Goal: Information Seeking & Learning: Compare options

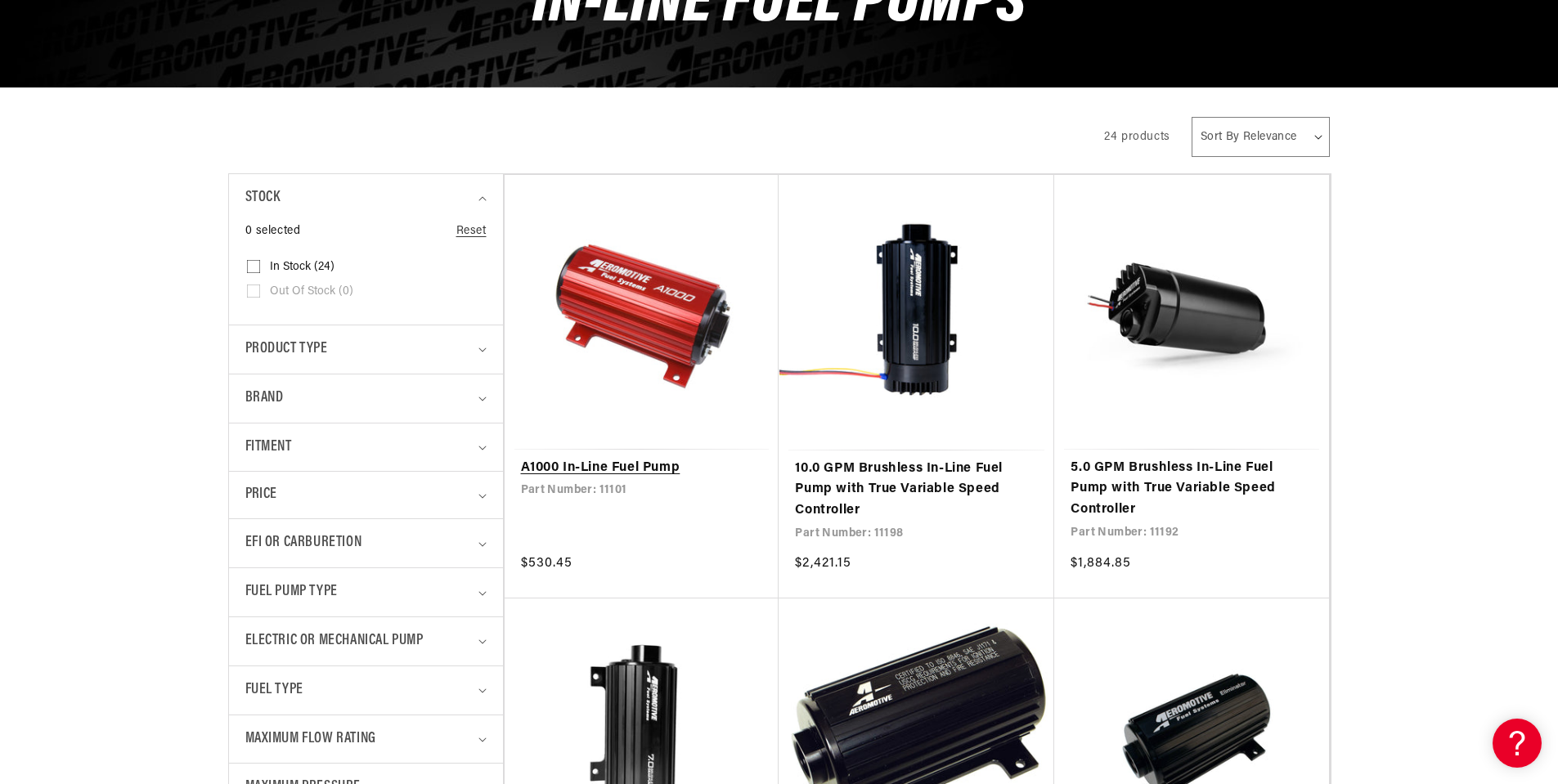
scroll to position [409, 0]
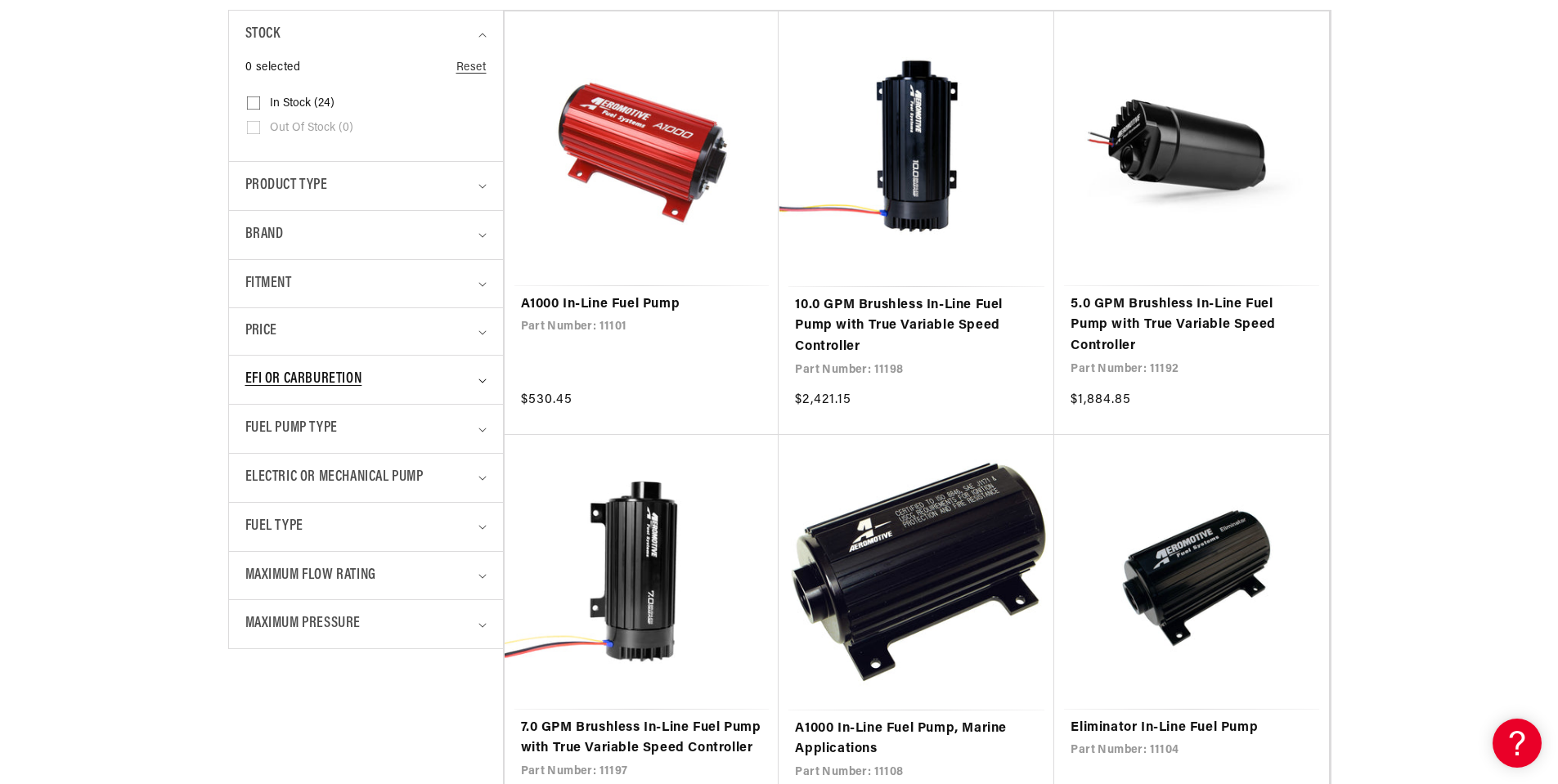
click at [412, 380] on div "EFI or Carburetion" at bounding box center [359, 379] width 228 height 23
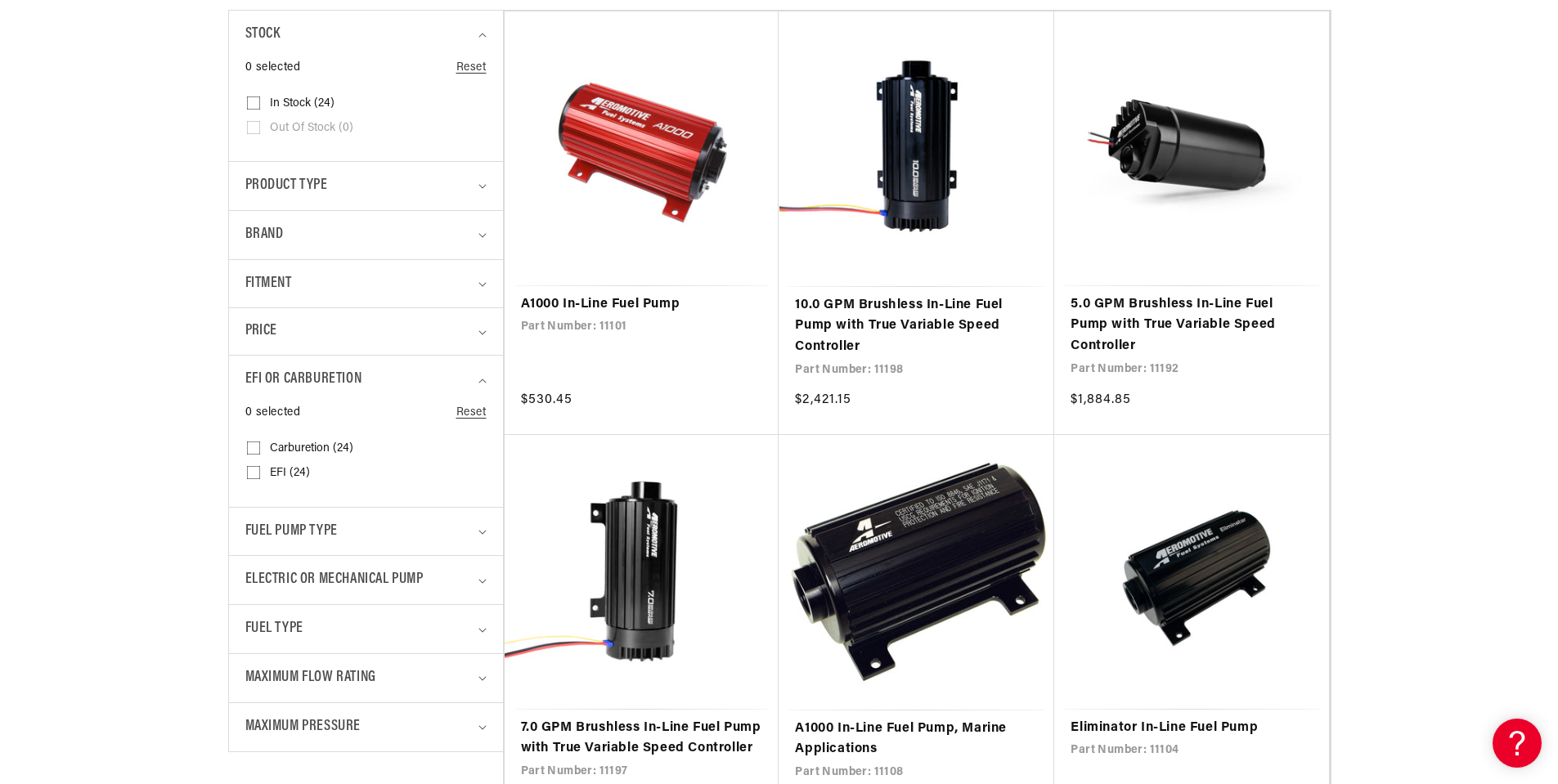
click at [263, 476] on label "EFI (24) EFI (24 products)" at bounding box center [361, 474] width 228 height 24
click at [260, 476] on input "EFI (24) EFI (24 products)" at bounding box center [253, 475] width 13 height 13
checkbox input "true"
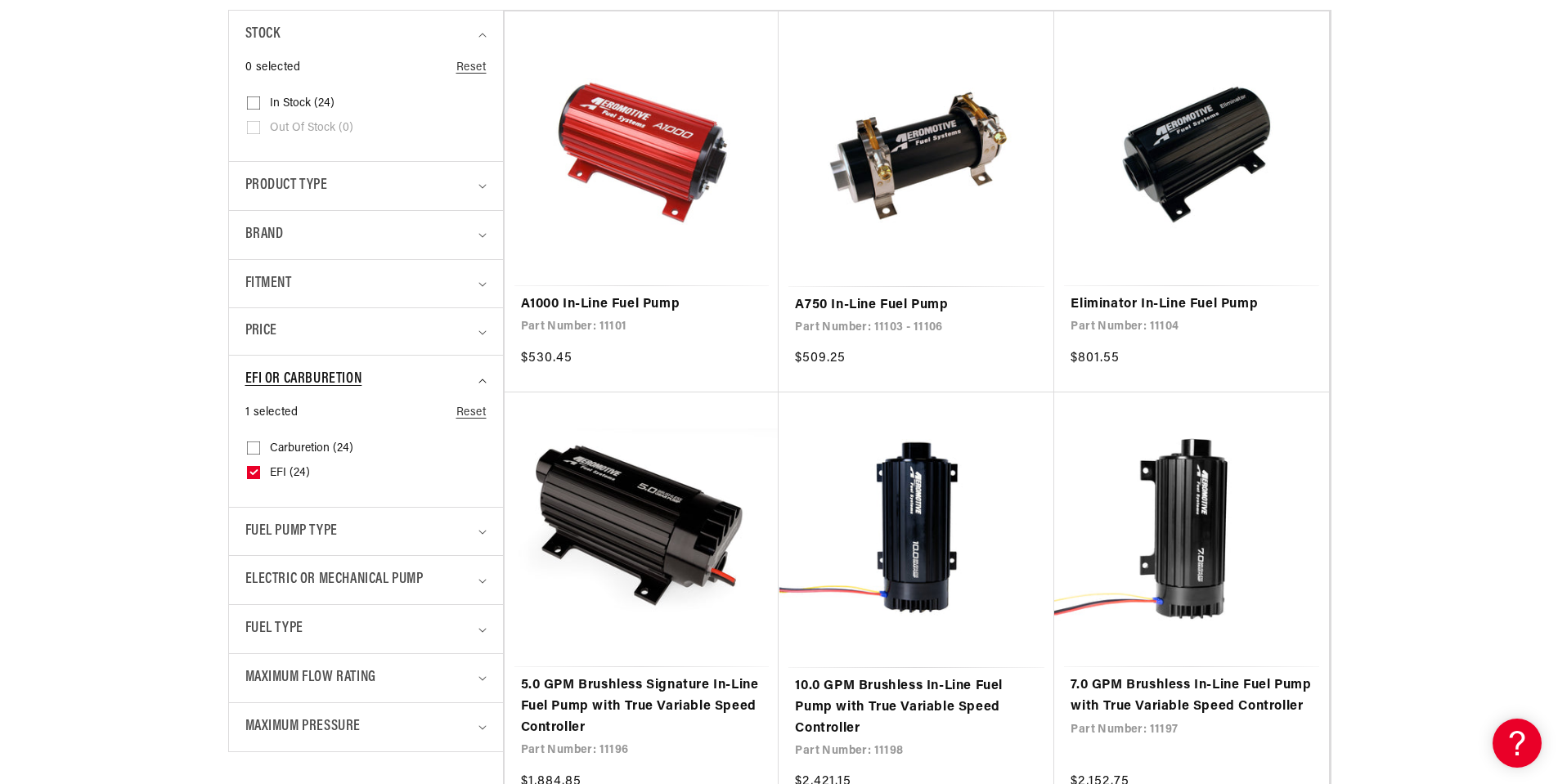
click at [472, 376] on summary "EFI or Carburetion" at bounding box center [366, 380] width 242 height 49
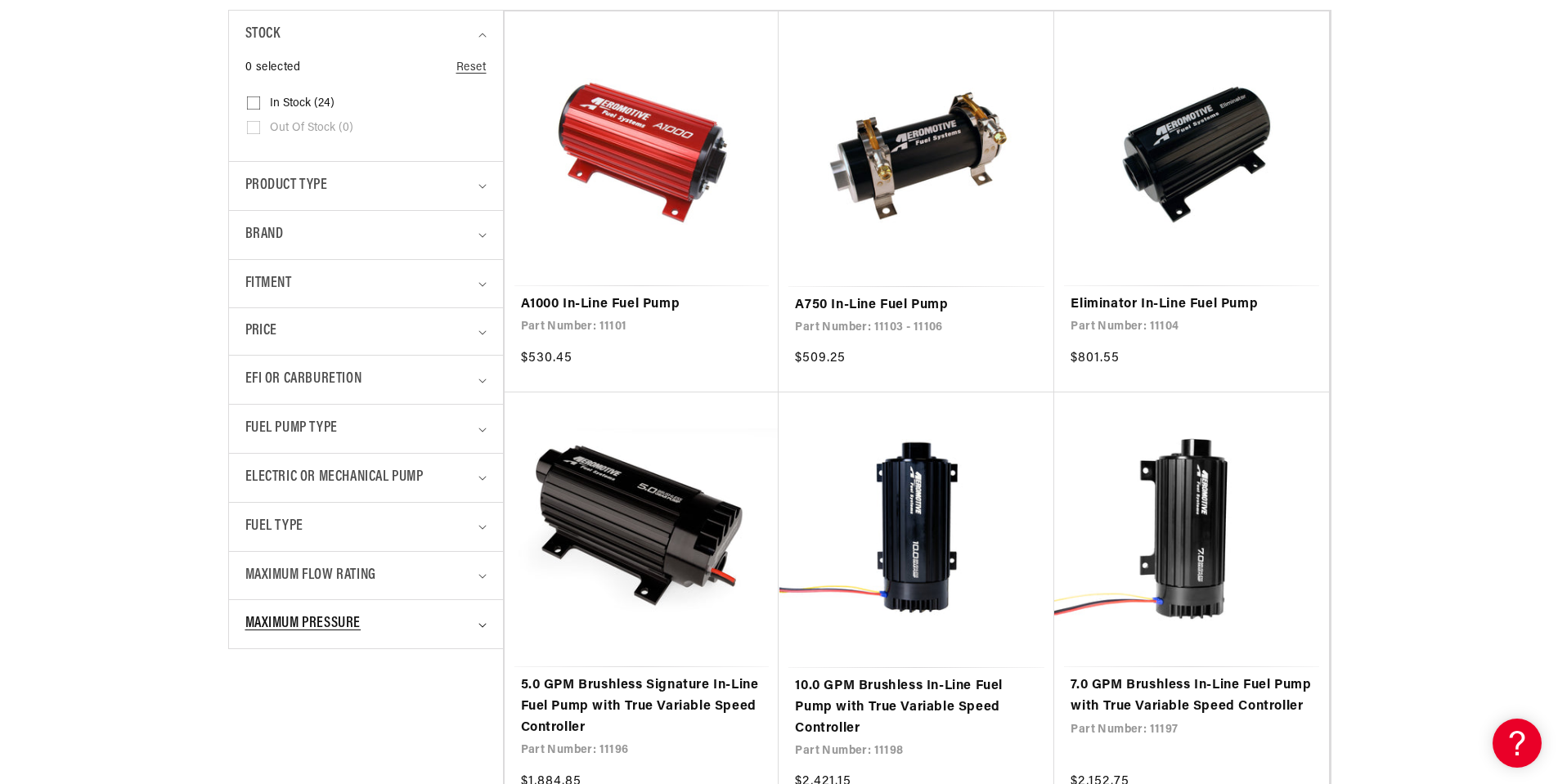
click at [462, 625] on div "Maximum Pressure" at bounding box center [359, 624] width 228 height 23
click at [265, 691] on label "90 PSI (19) 90 PSI (19 products)" at bounding box center [361, 694] width 228 height 24
click at [260, 691] on input "90 PSI (19) 90 PSI (19 products)" at bounding box center [253, 695] width 13 height 13
checkbox input "true"
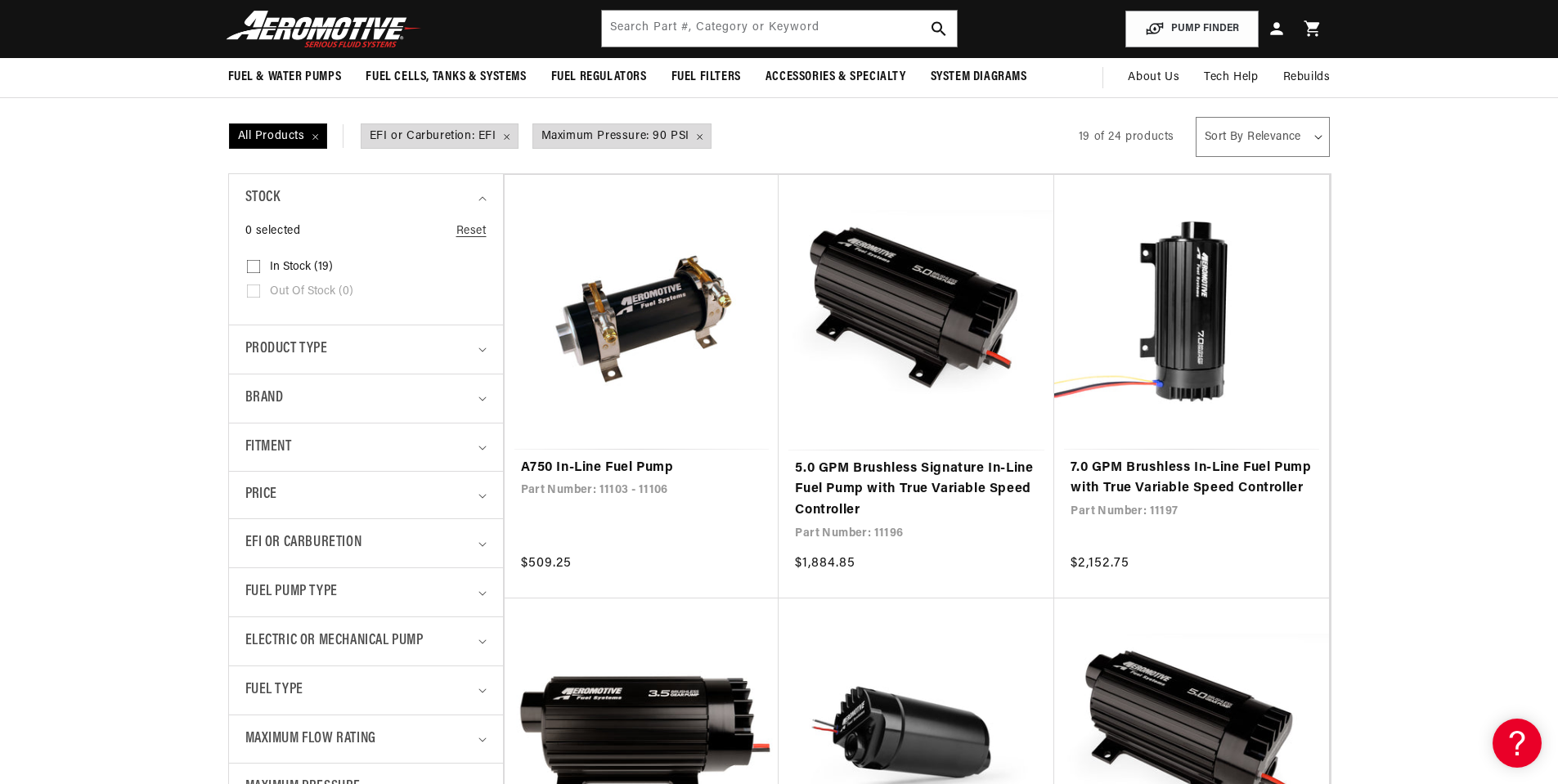
scroll to position [163, 0]
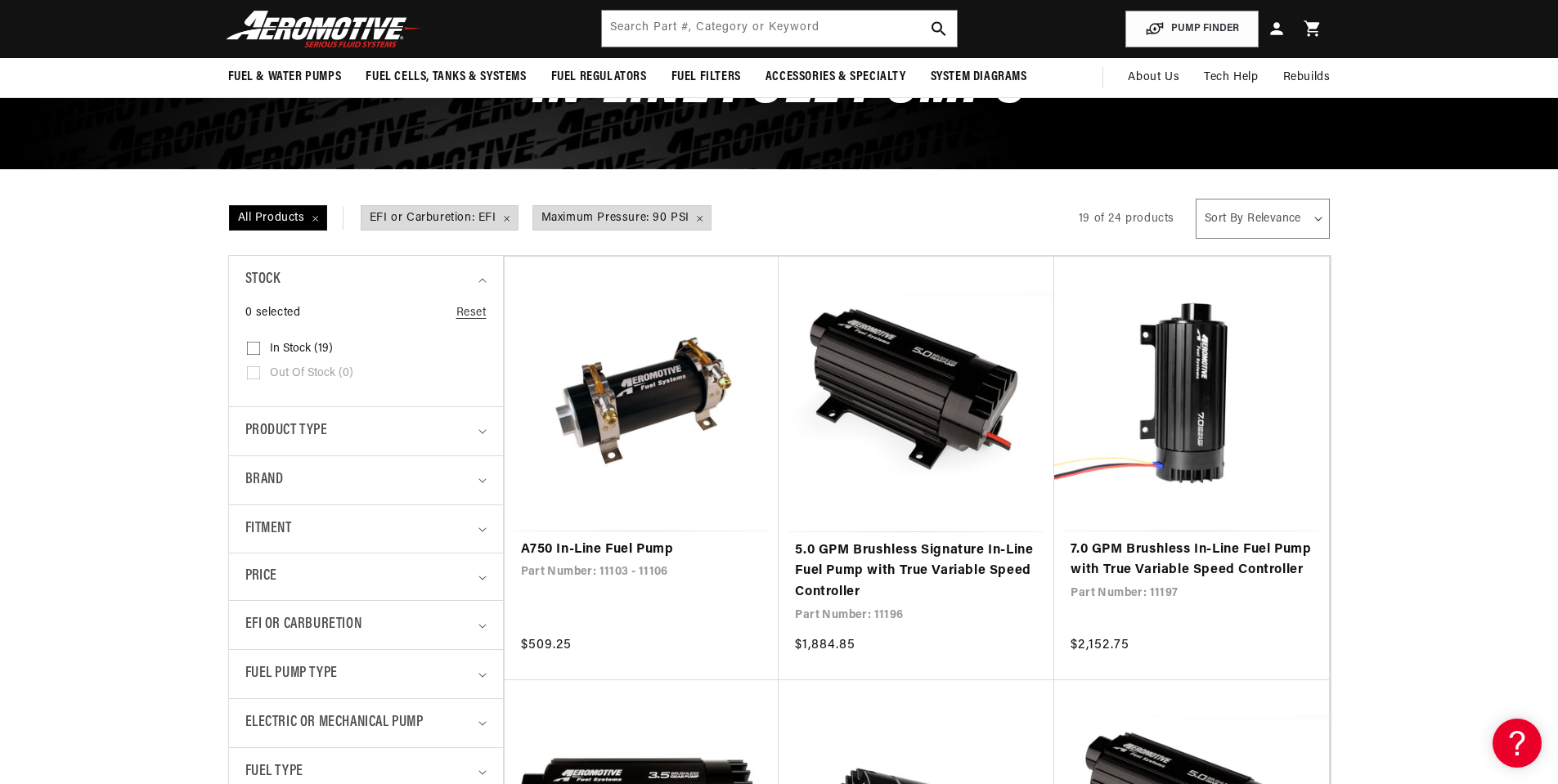
click at [1295, 212] on select "Sort By Relevance Sort By Price, Low to High Sort By Price, High to Low" at bounding box center [1262, 219] width 134 height 40
select select "price-ascending"
click at [1195, 199] on select "Sort By Relevance Sort By Price, Low to High Sort By Price, High to Low" at bounding box center [1262, 219] width 134 height 40
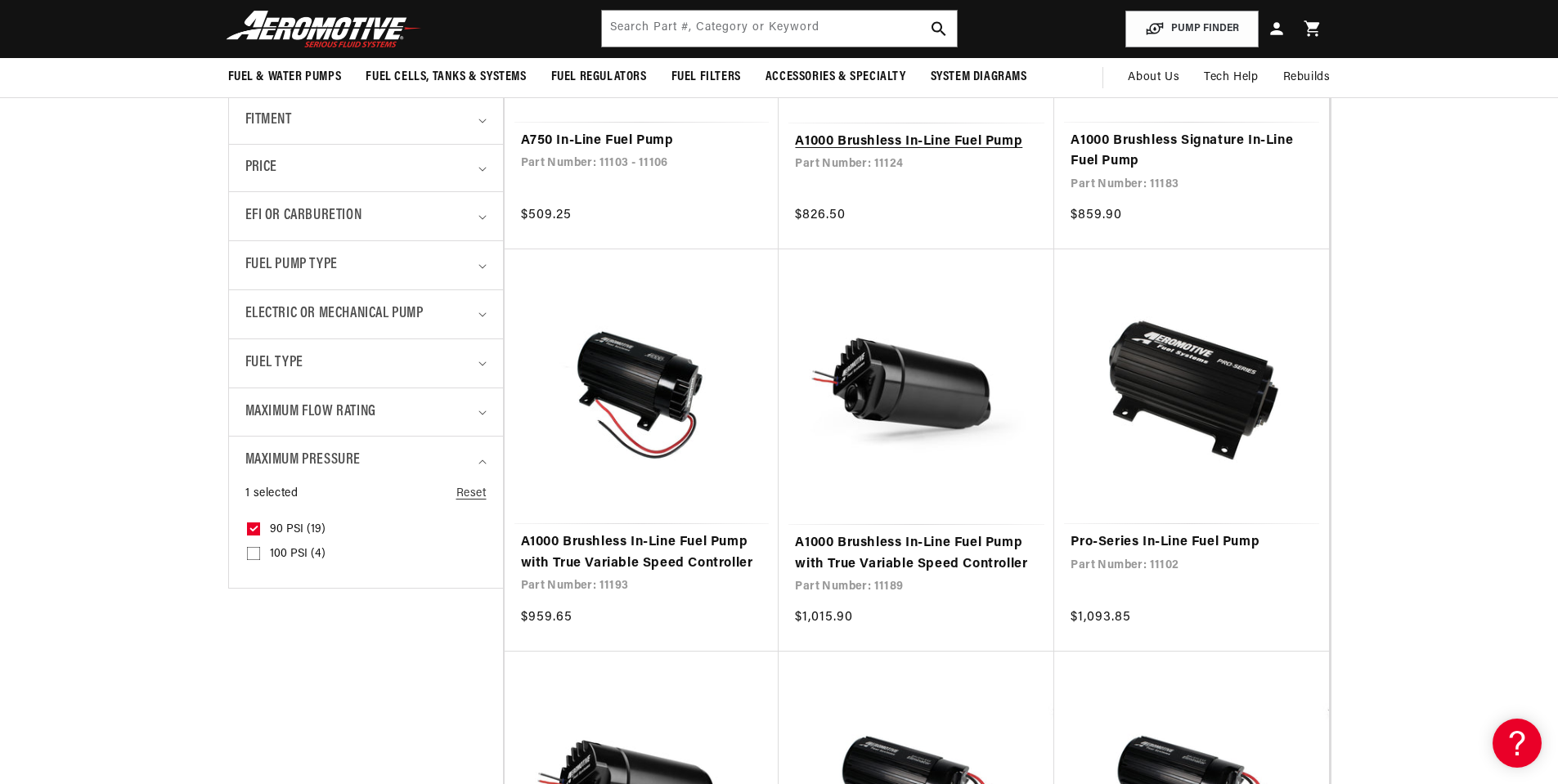
scroll to position [82, 0]
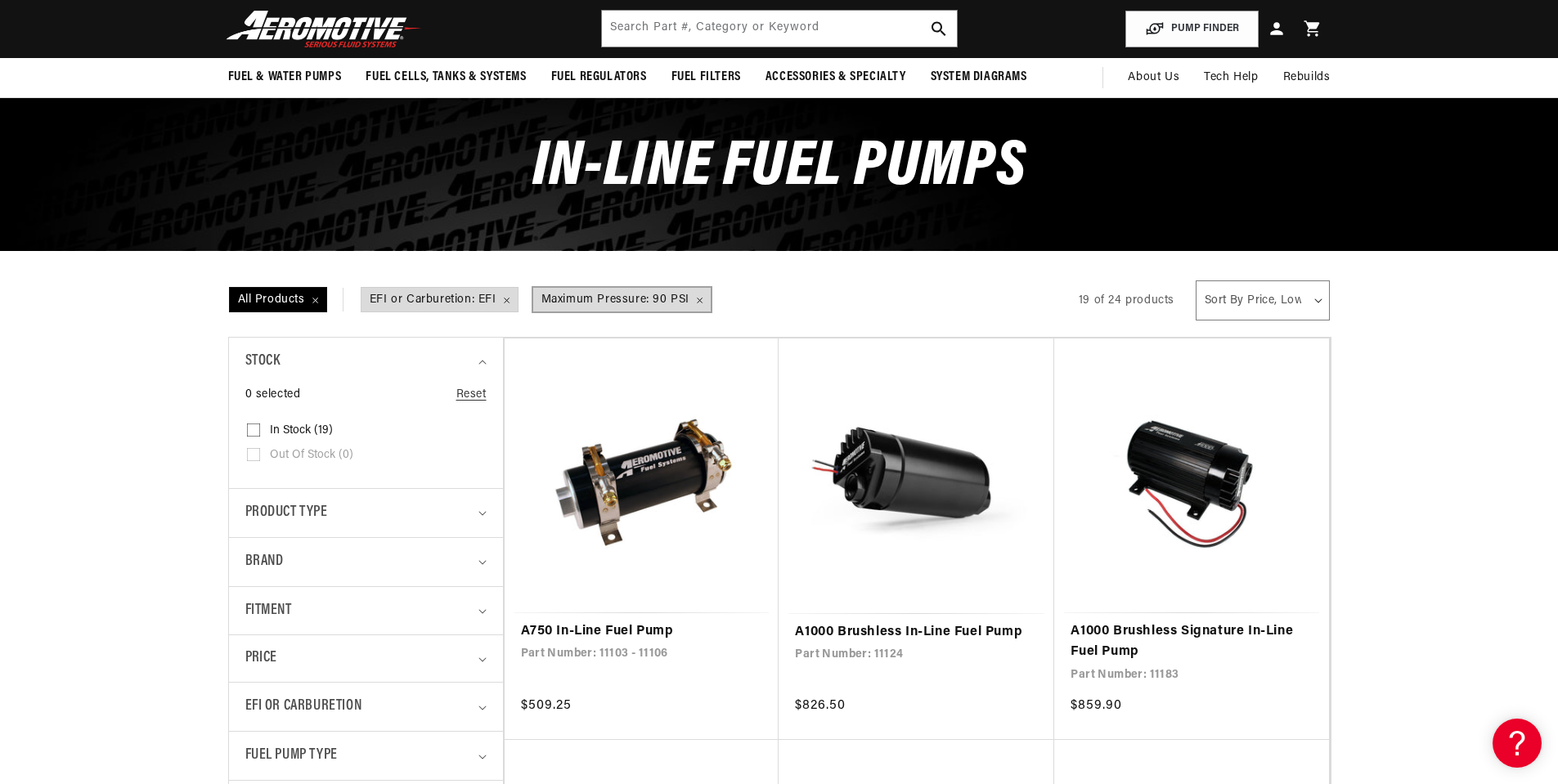
click at [698, 306] on span "Maximum Pressure: 90 PSI Remove filter" at bounding box center [622, 300] width 177 height 24
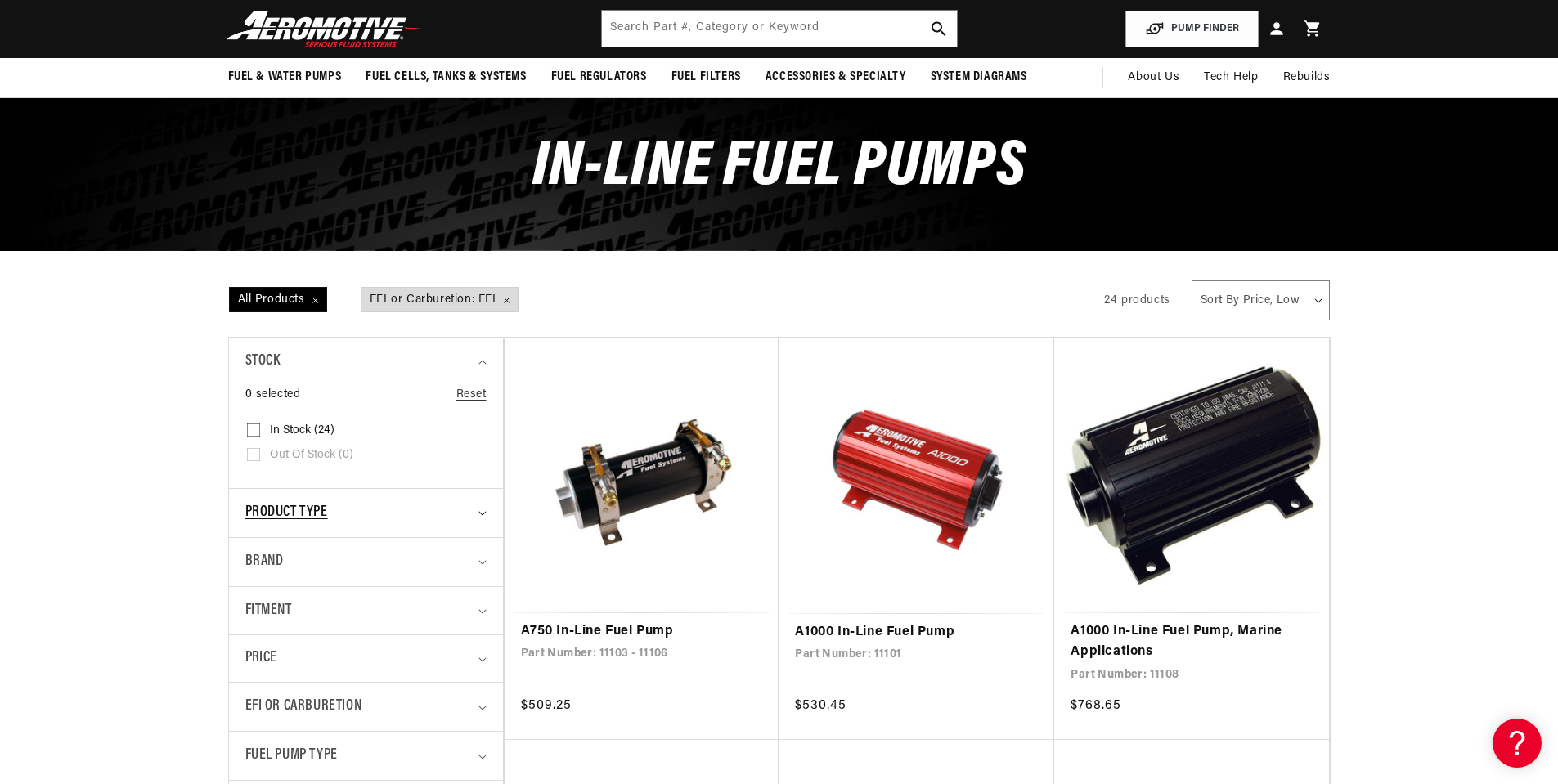
click at [317, 508] on span "Product type" at bounding box center [286, 513] width 83 height 23
click at [336, 505] on div "Product type" at bounding box center [359, 513] width 228 height 23
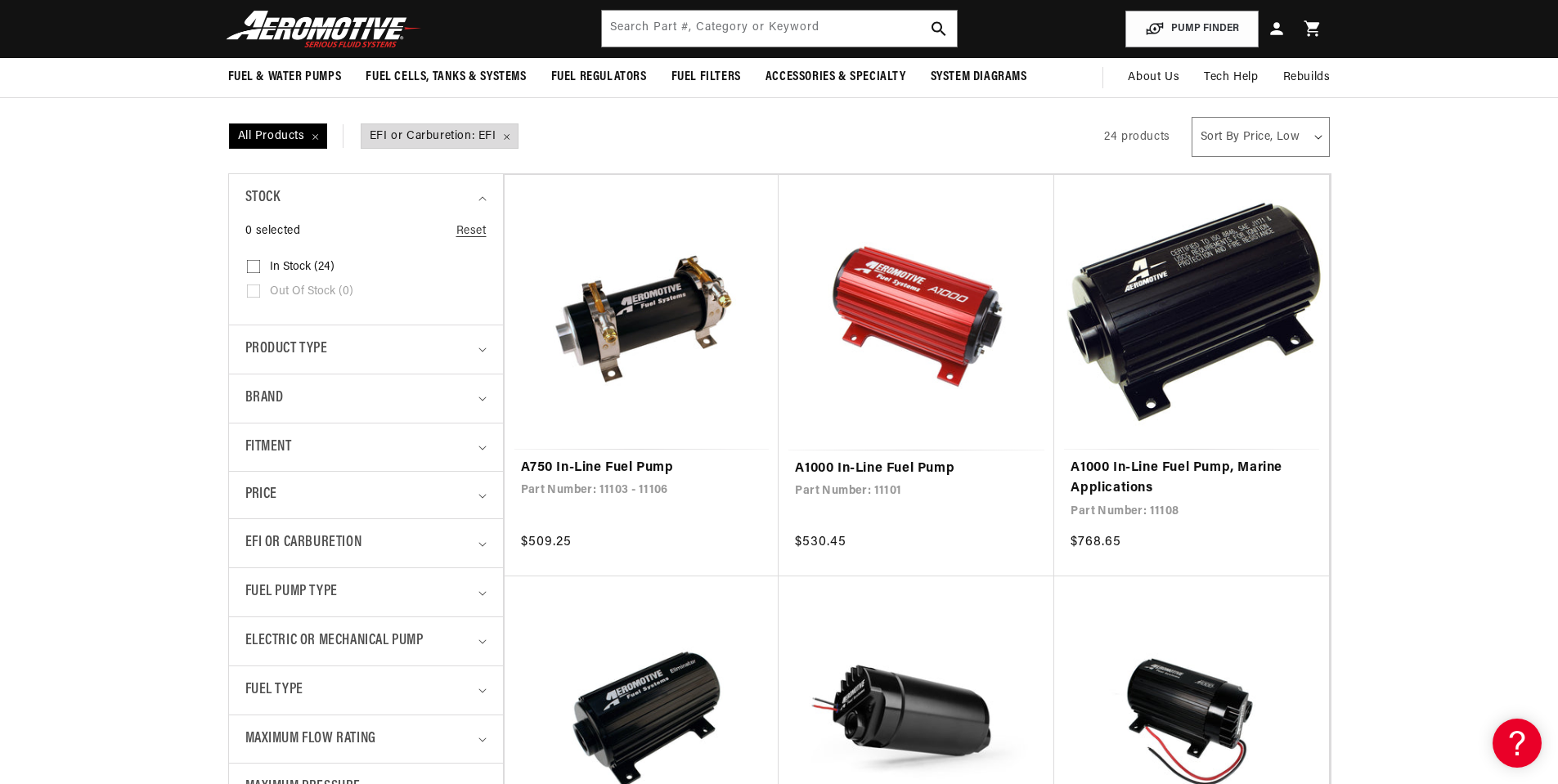
scroll to position [327, 0]
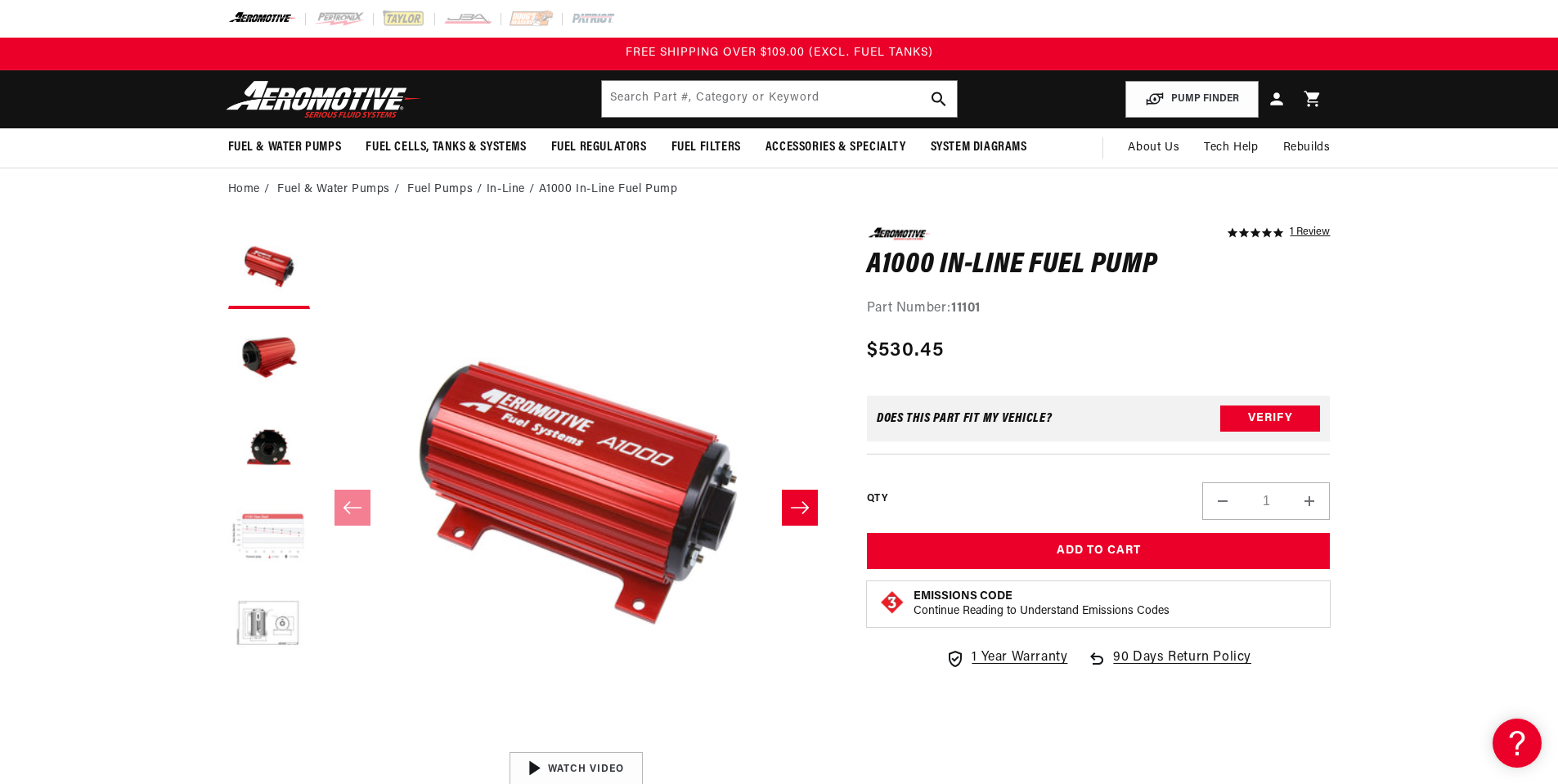
click at [277, 532] on button "Load image 4 in gallery view" at bounding box center [269, 538] width 82 height 82
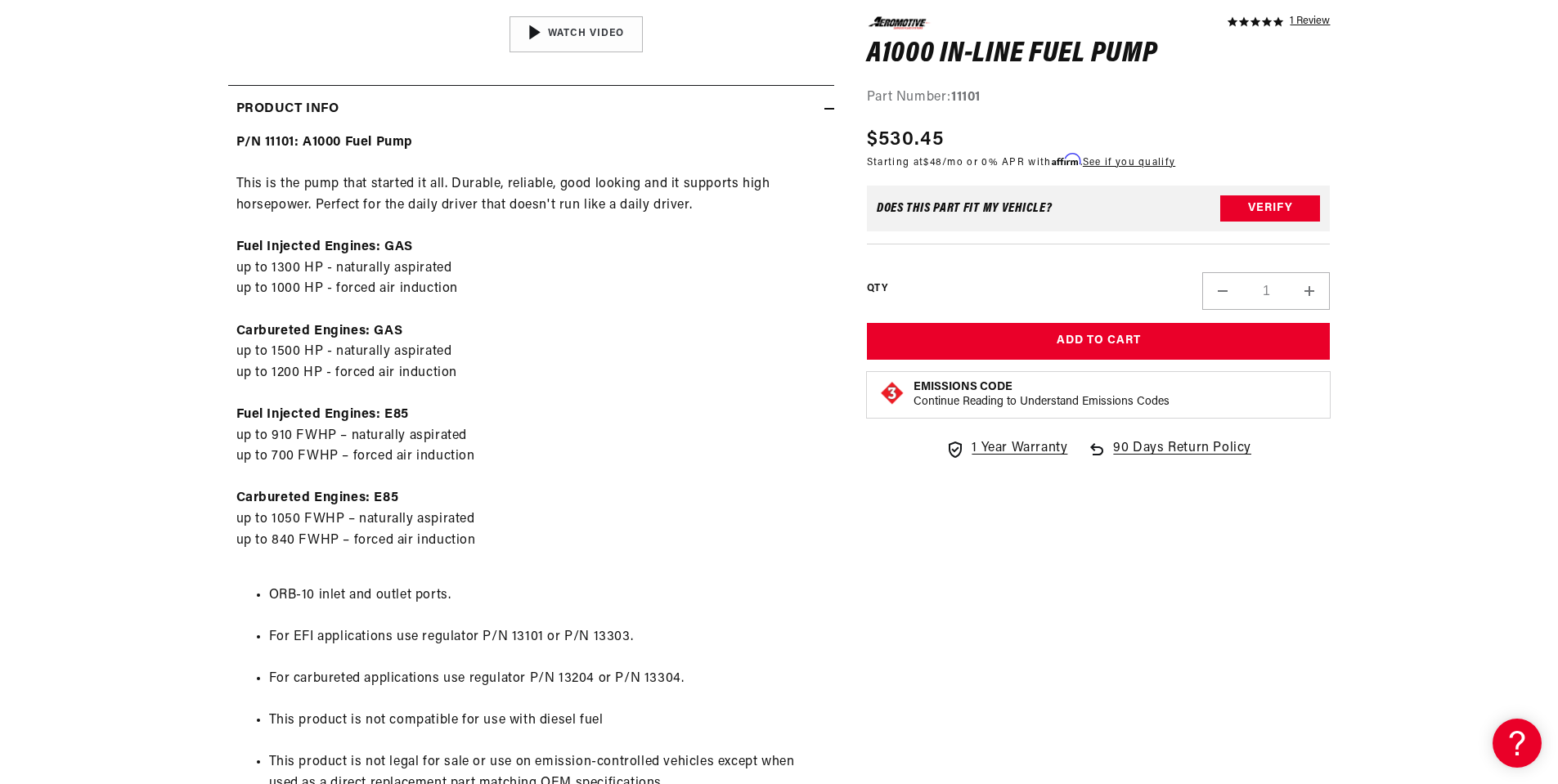
scroll to position [490, 0]
